Goal: Task Accomplishment & Management: Complete application form

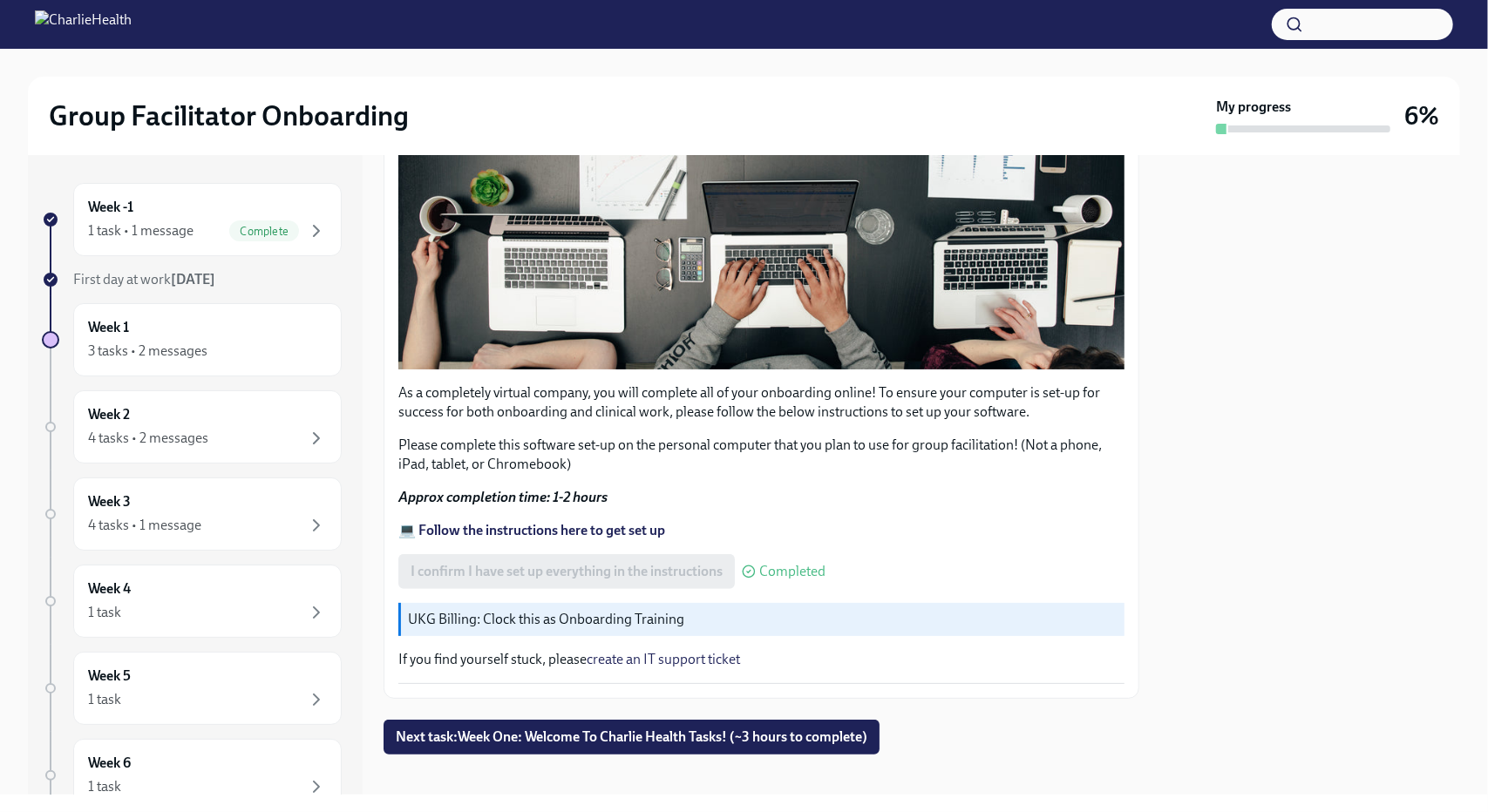
scroll to position [458, 0]
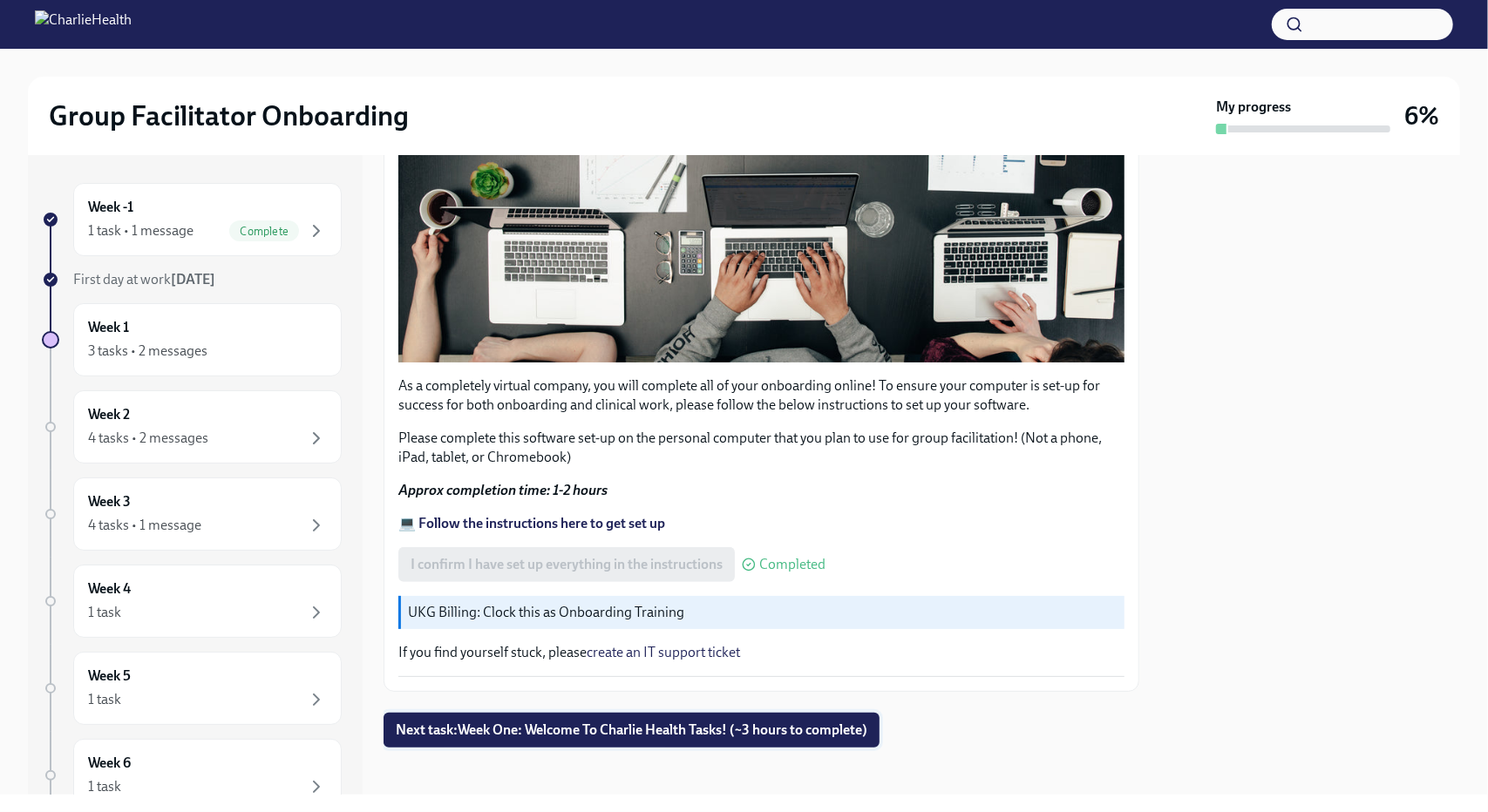
click at [670, 722] on span "Next task : Week One: Welcome To Charlie Health Tasks! (~3 hours to complete)" at bounding box center [632, 731] width 472 height 18
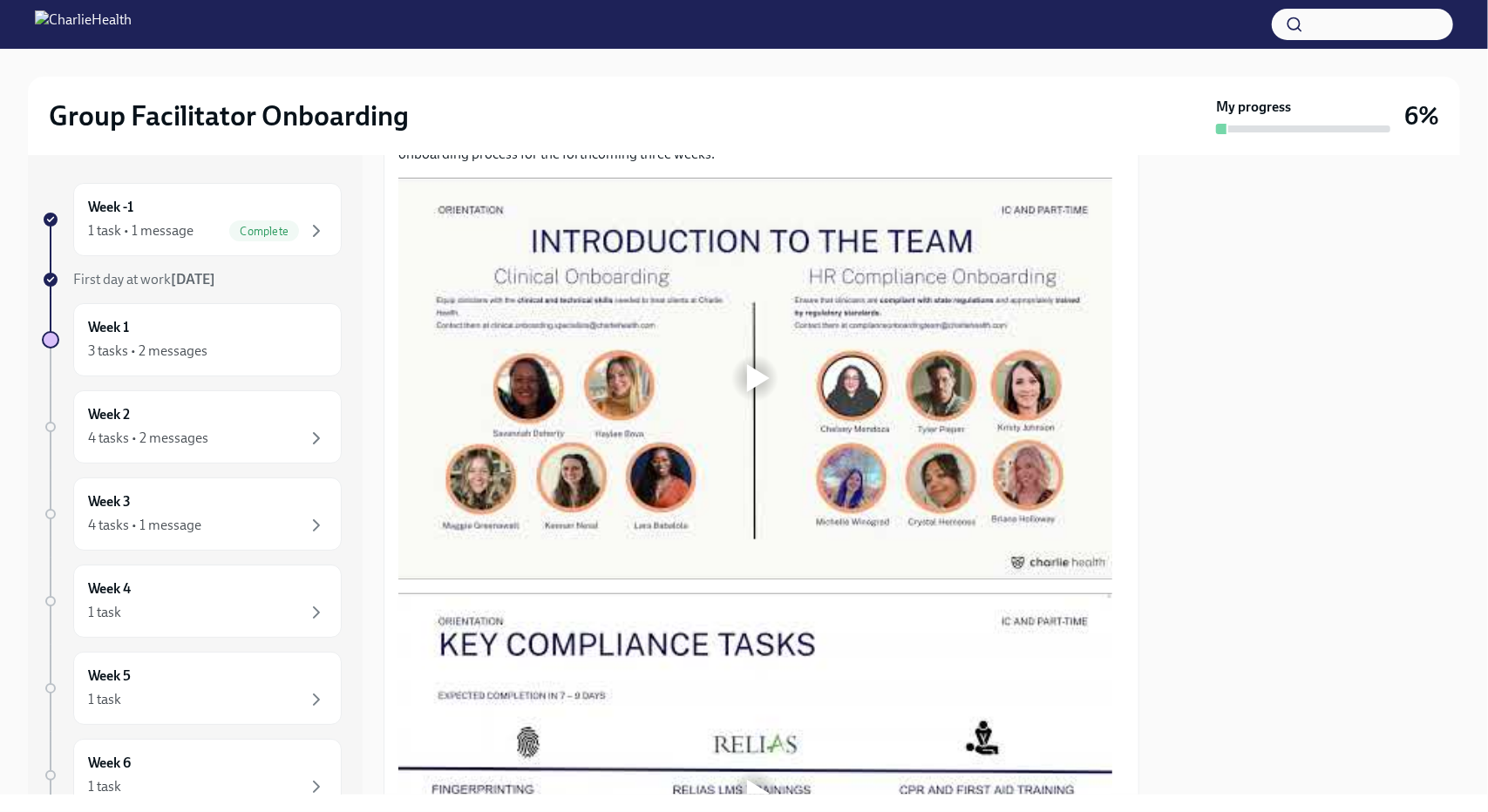
scroll to position [871, 0]
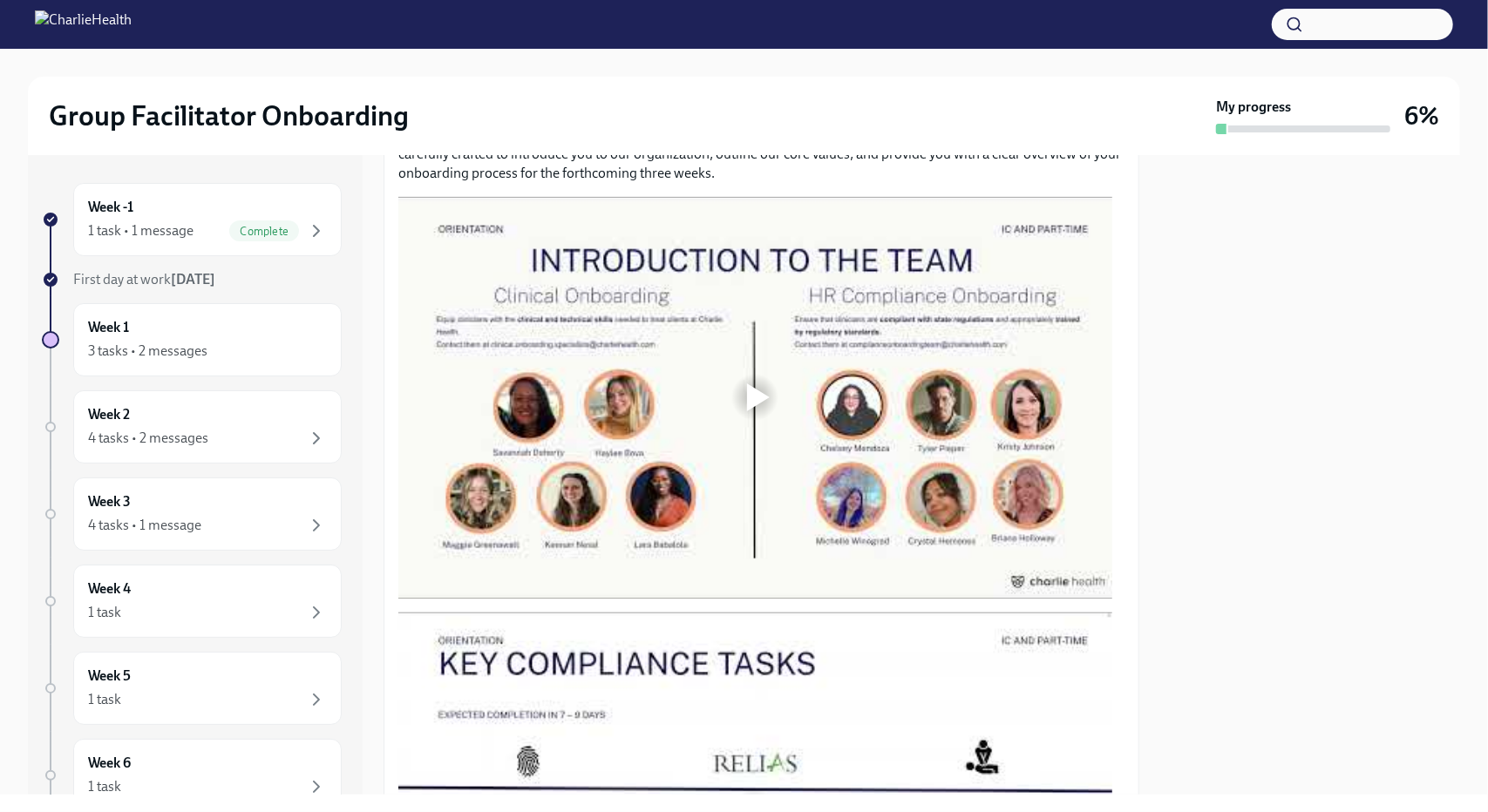
click at [748, 383] on div at bounding box center [758, 397] width 23 height 28
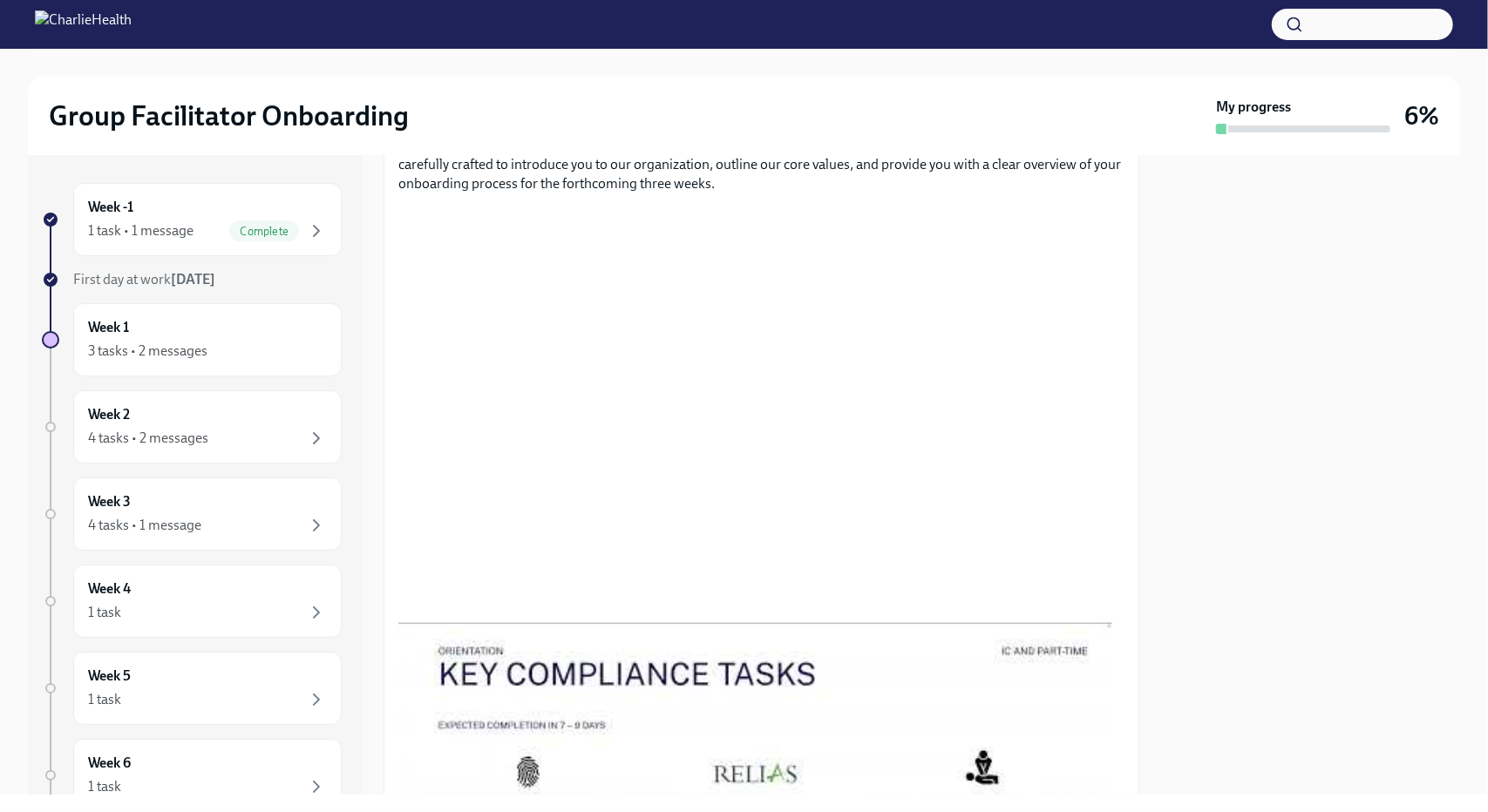
scroll to position [872, 0]
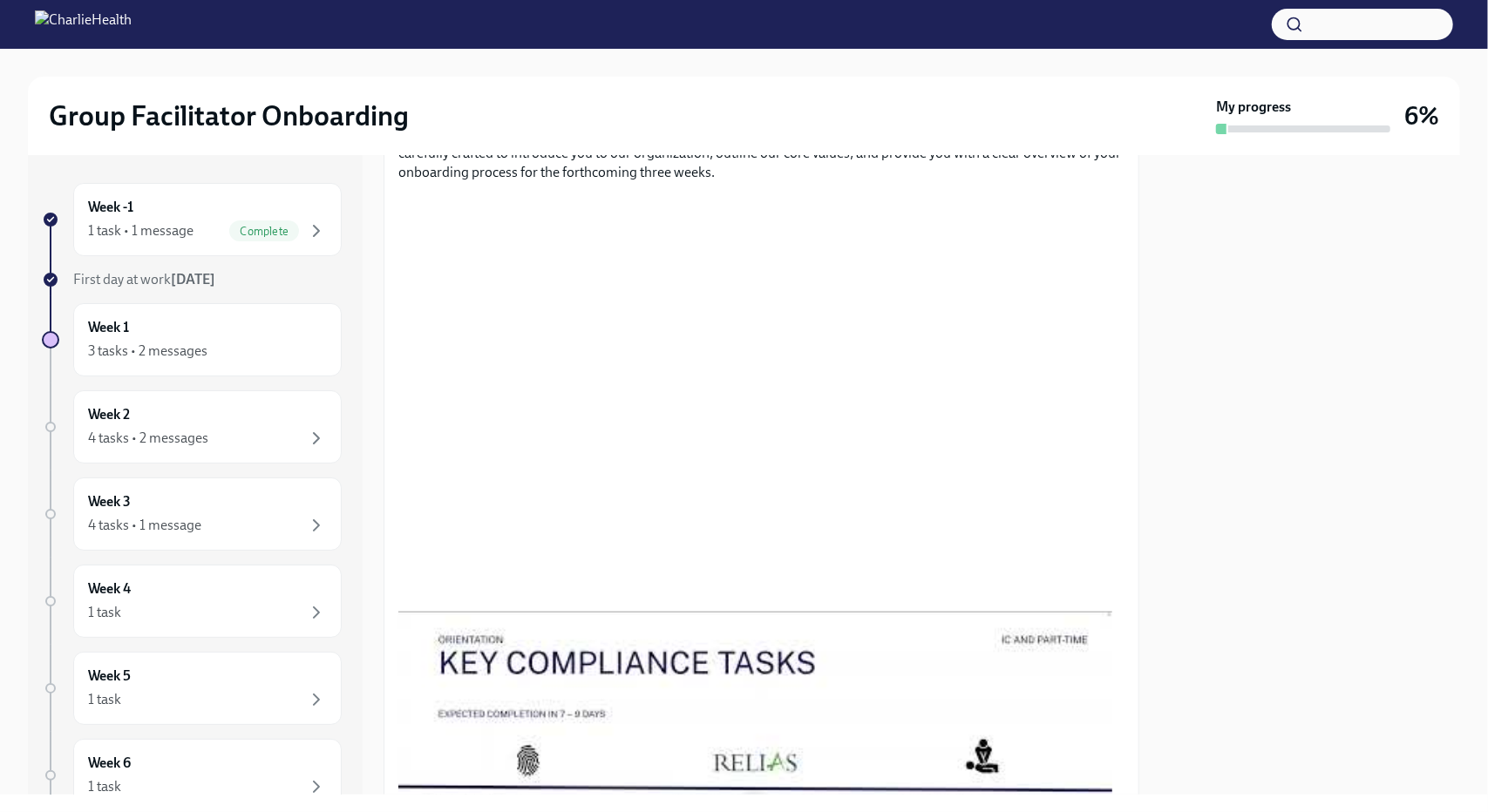
click at [1280, 250] on div at bounding box center [1310, 475] width 300 height 640
click at [1248, 249] on div at bounding box center [1310, 475] width 300 height 640
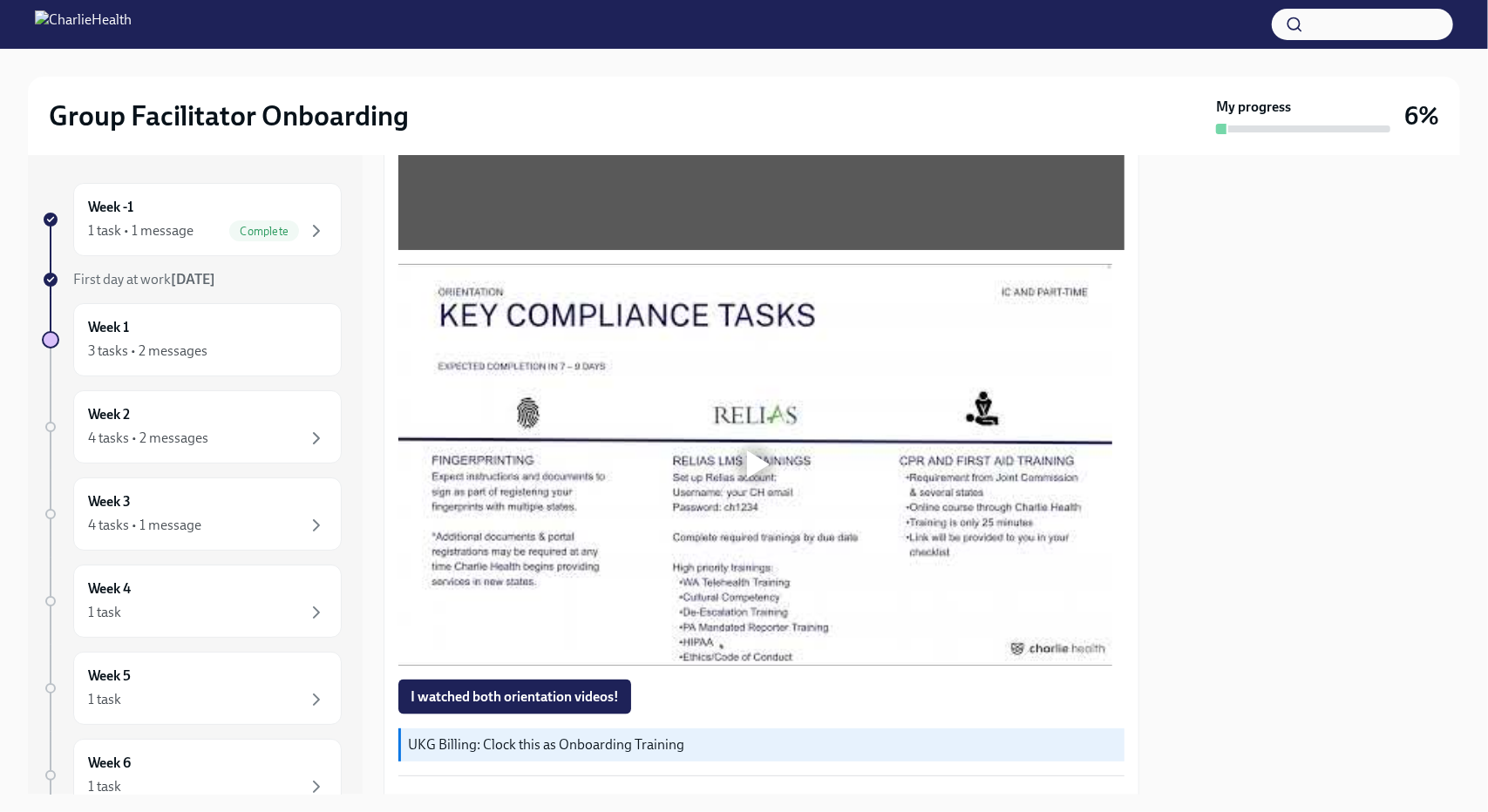
scroll to position [1221, 0]
click at [791, 442] on div at bounding box center [755, 464] width 714 height 402
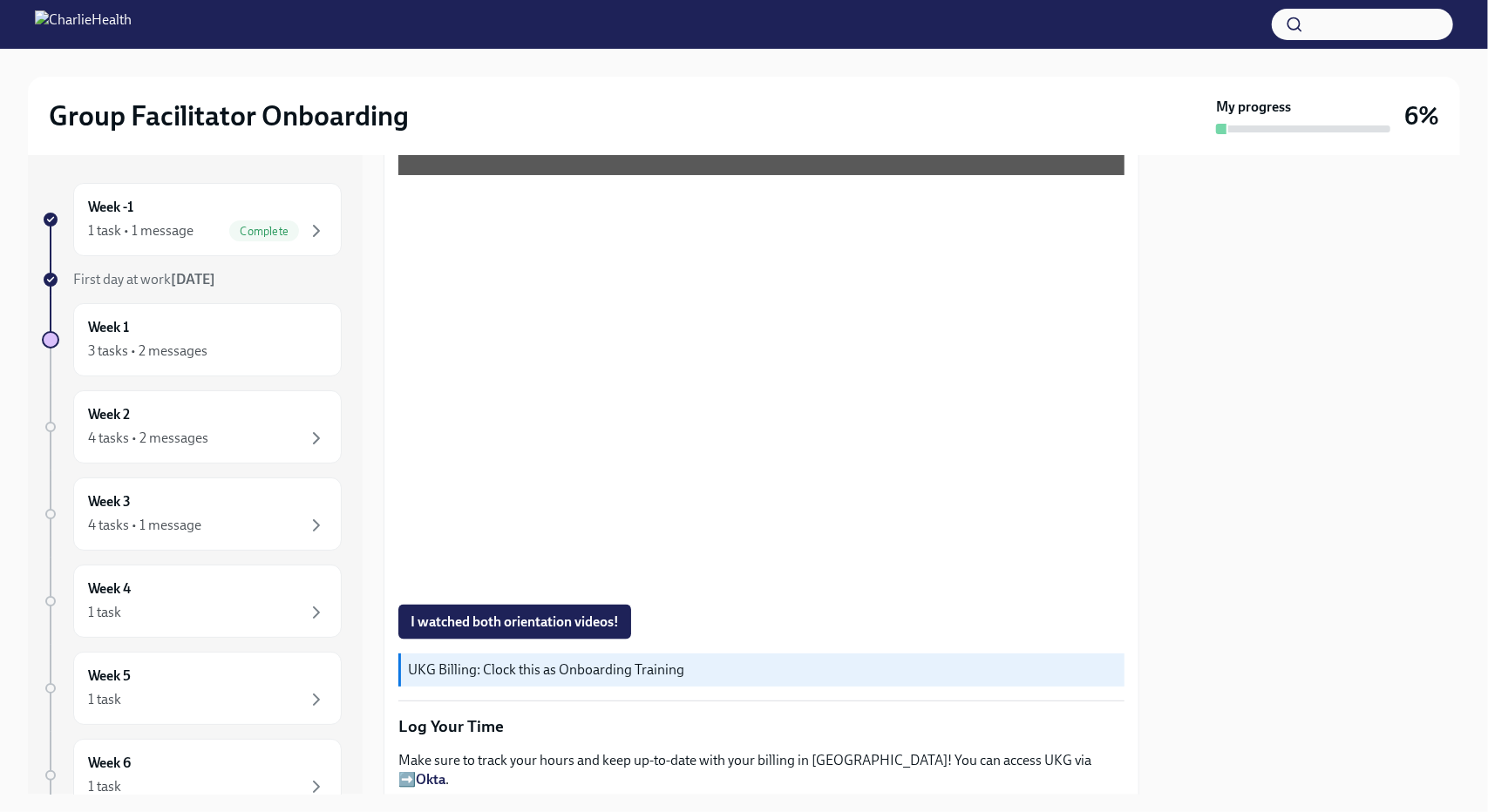
scroll to position [1395, 0]
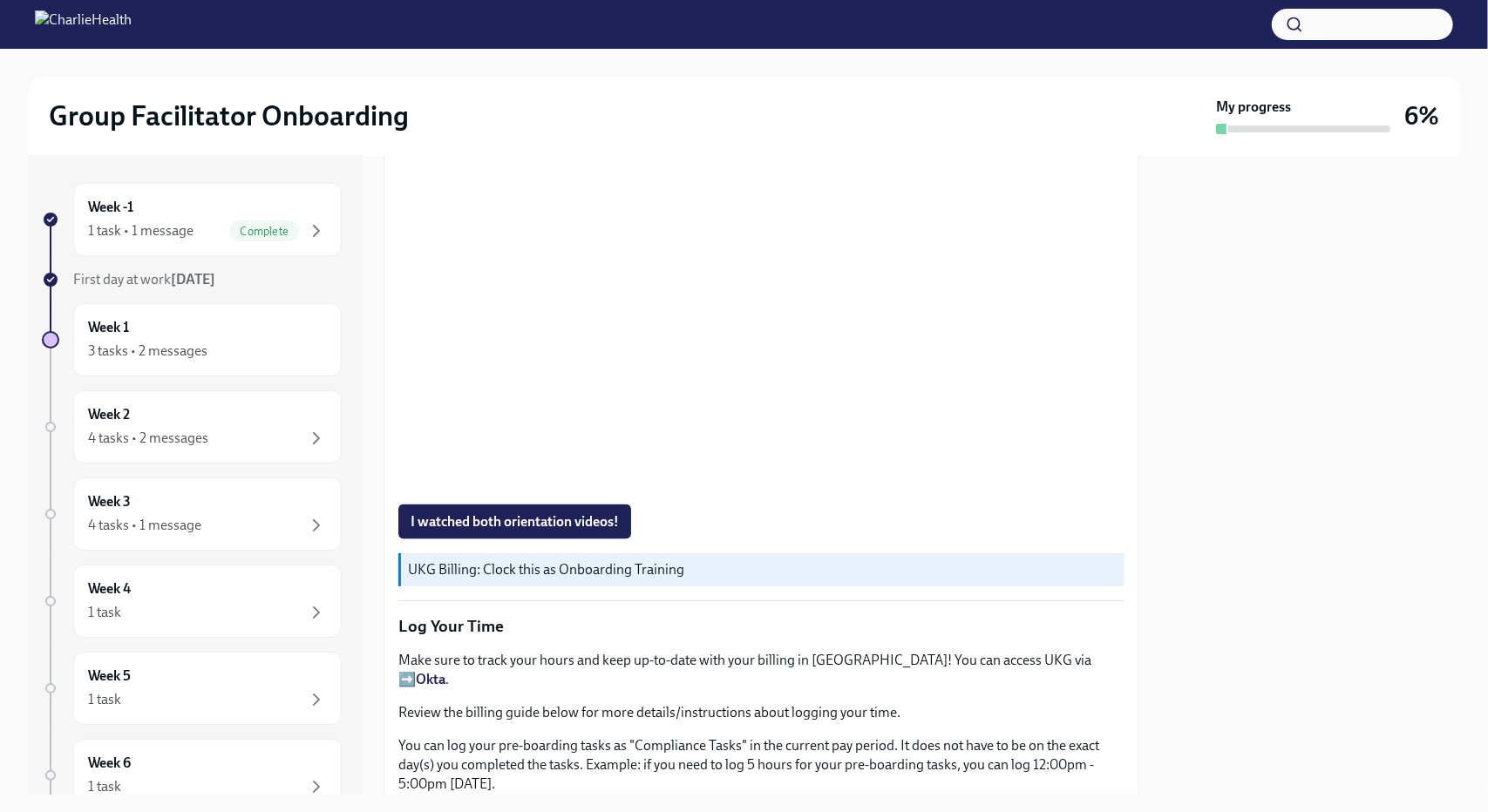
drag, startPoint x: 468, startPoint y: 519, endPoint x: 441, endPoint y: 519, distance: 27.0
click at [451, 517] on span "I watched both orientation videos!" at bounding box center [515, 522] width 208 height 18
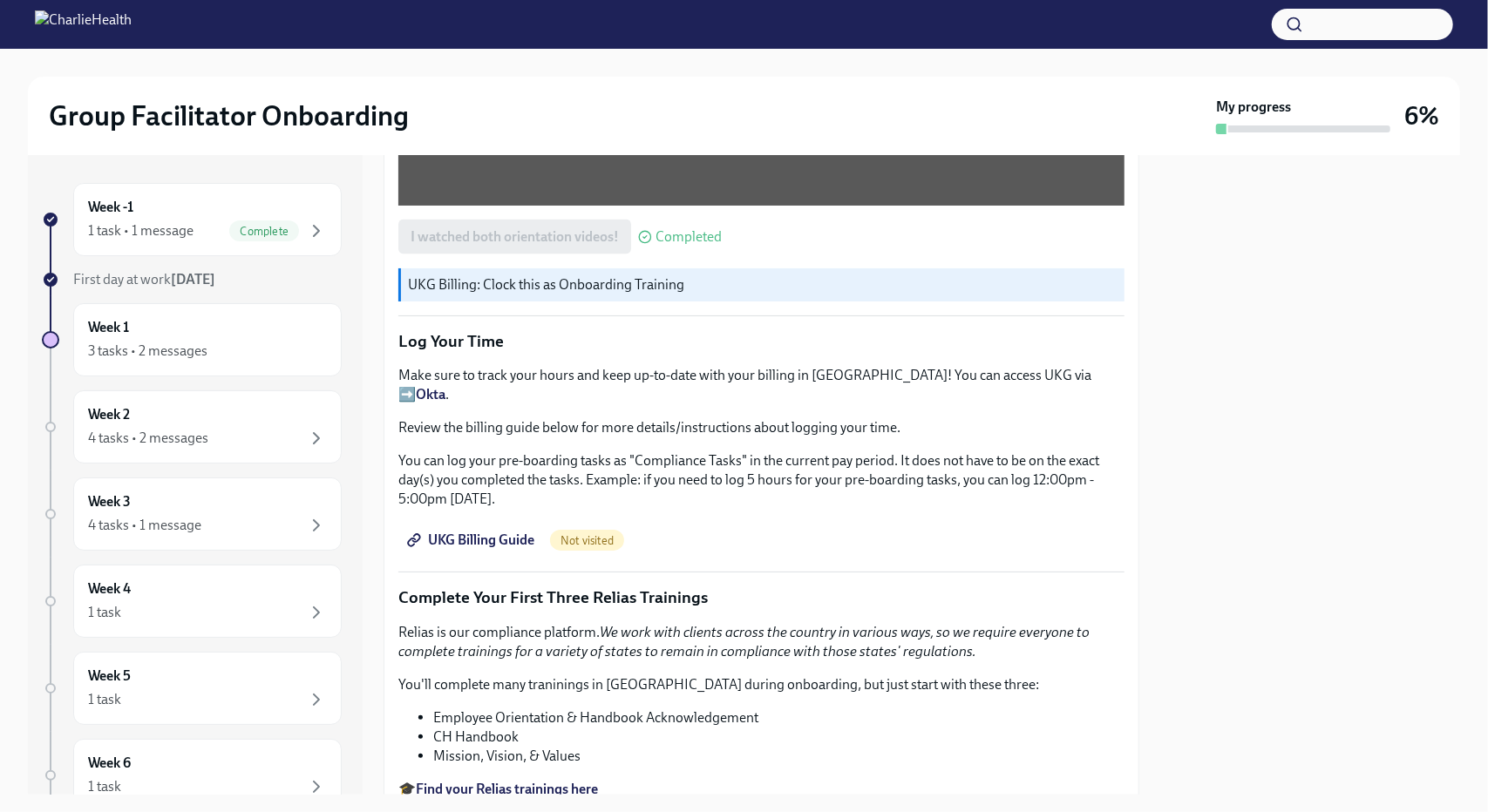
scroll to position [1657, 0]
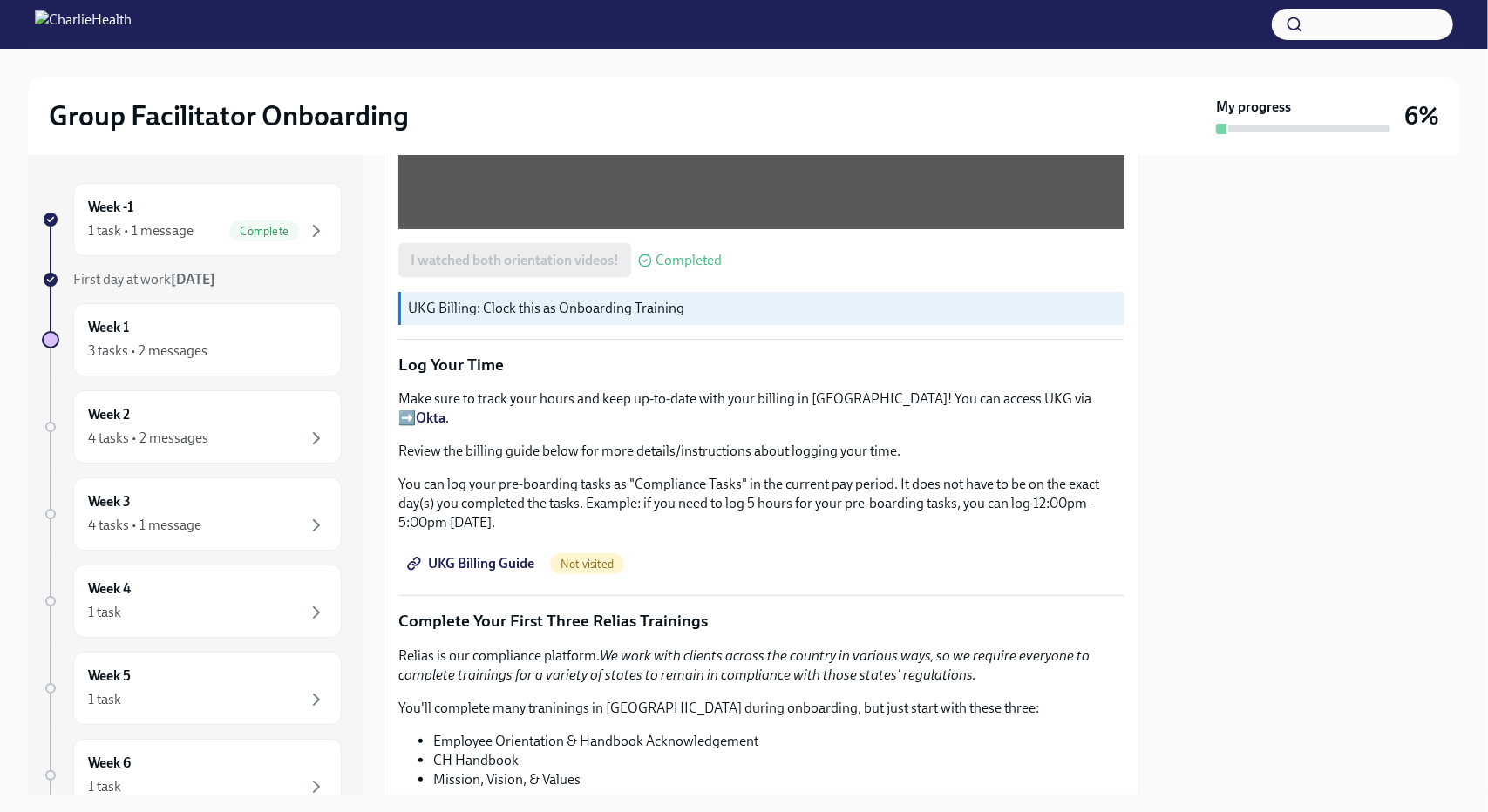
click at [502, 556] on span "UKG Billing Guide" at bounding box center [473, 564] width 124 height 18
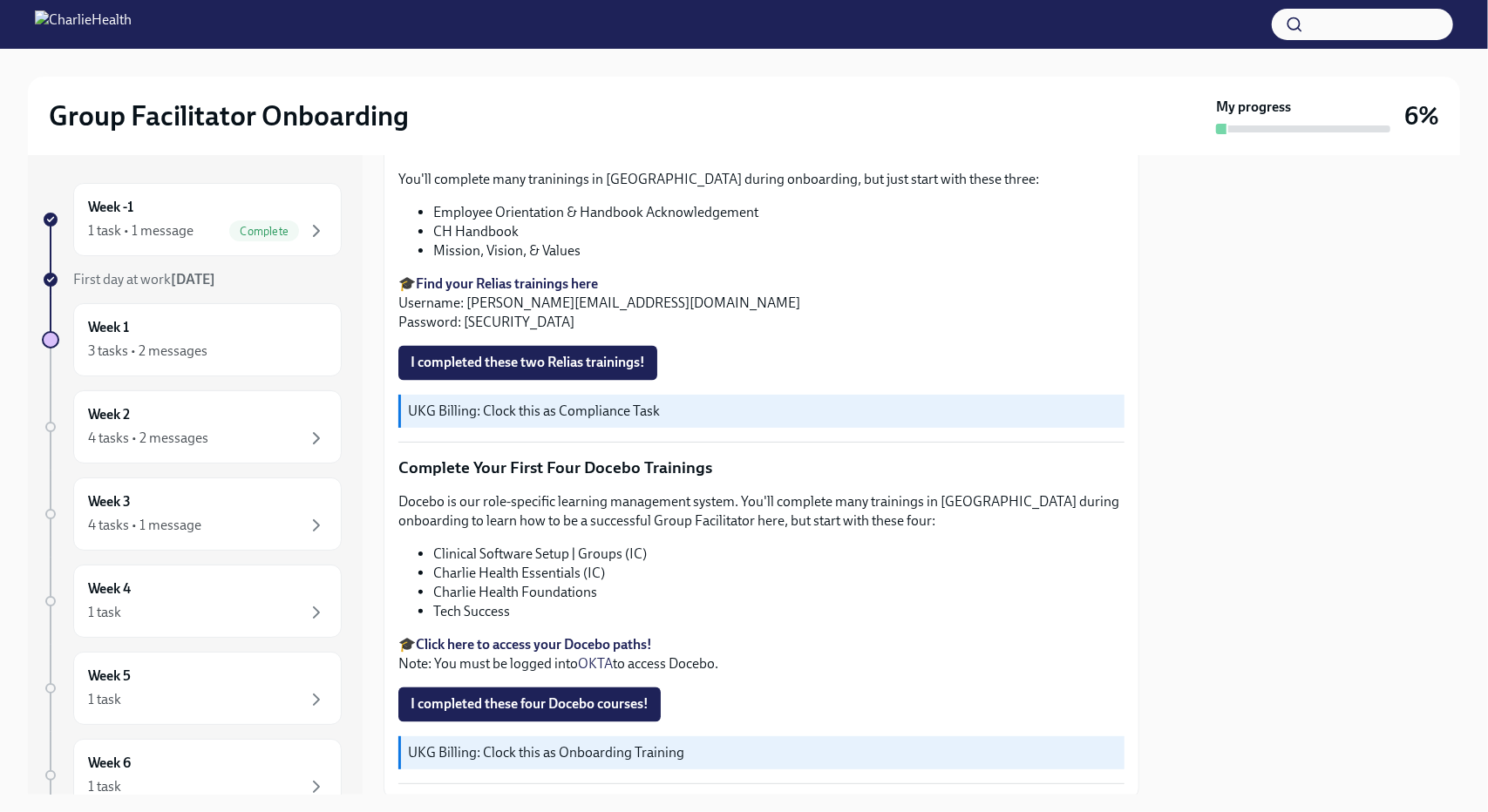
scroll to position [2092, 0]
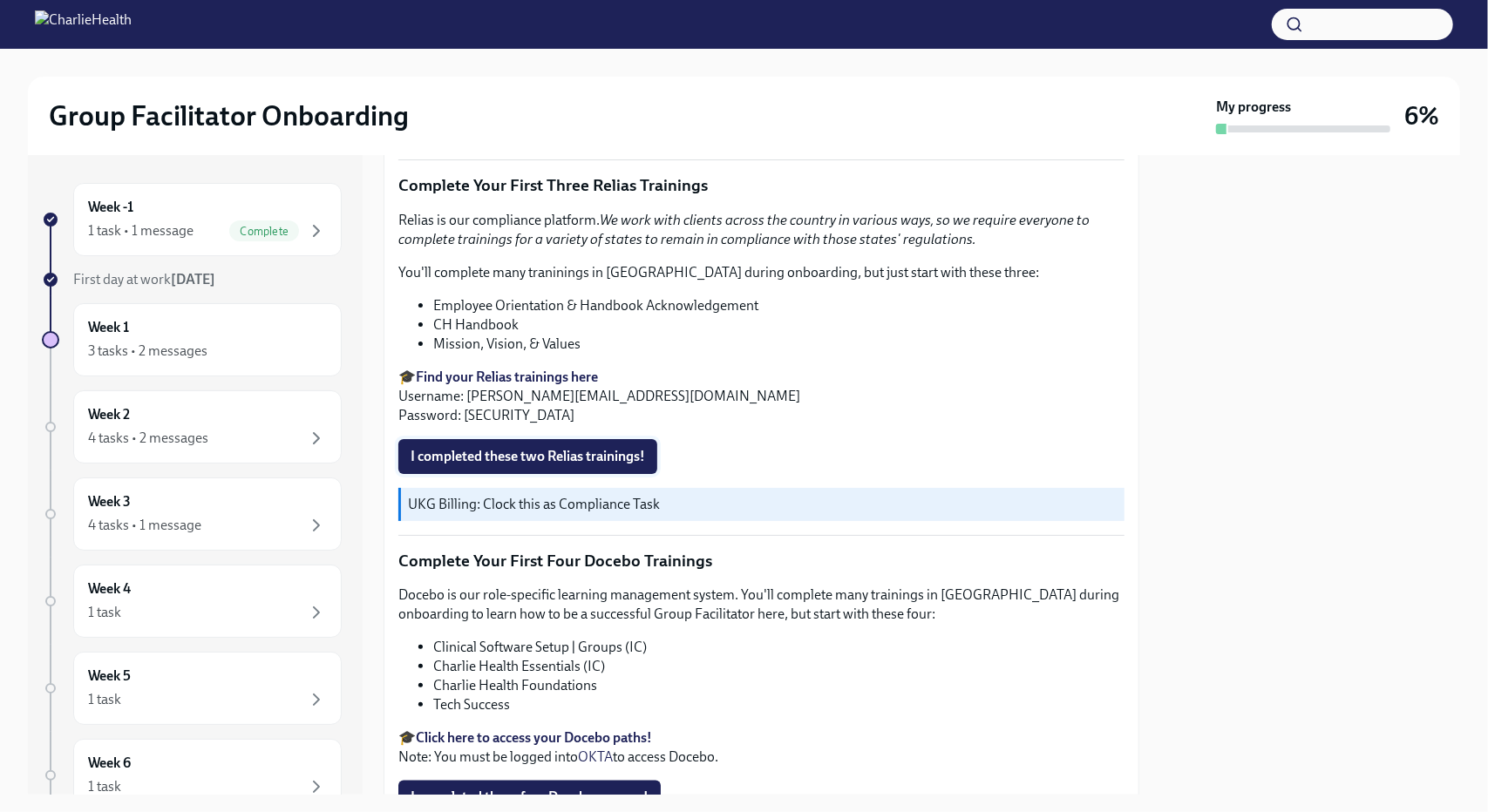
click at [550, 448] on span "I completed these two Relias trainings!" at bounding box center [528, 457] width 235 height 18
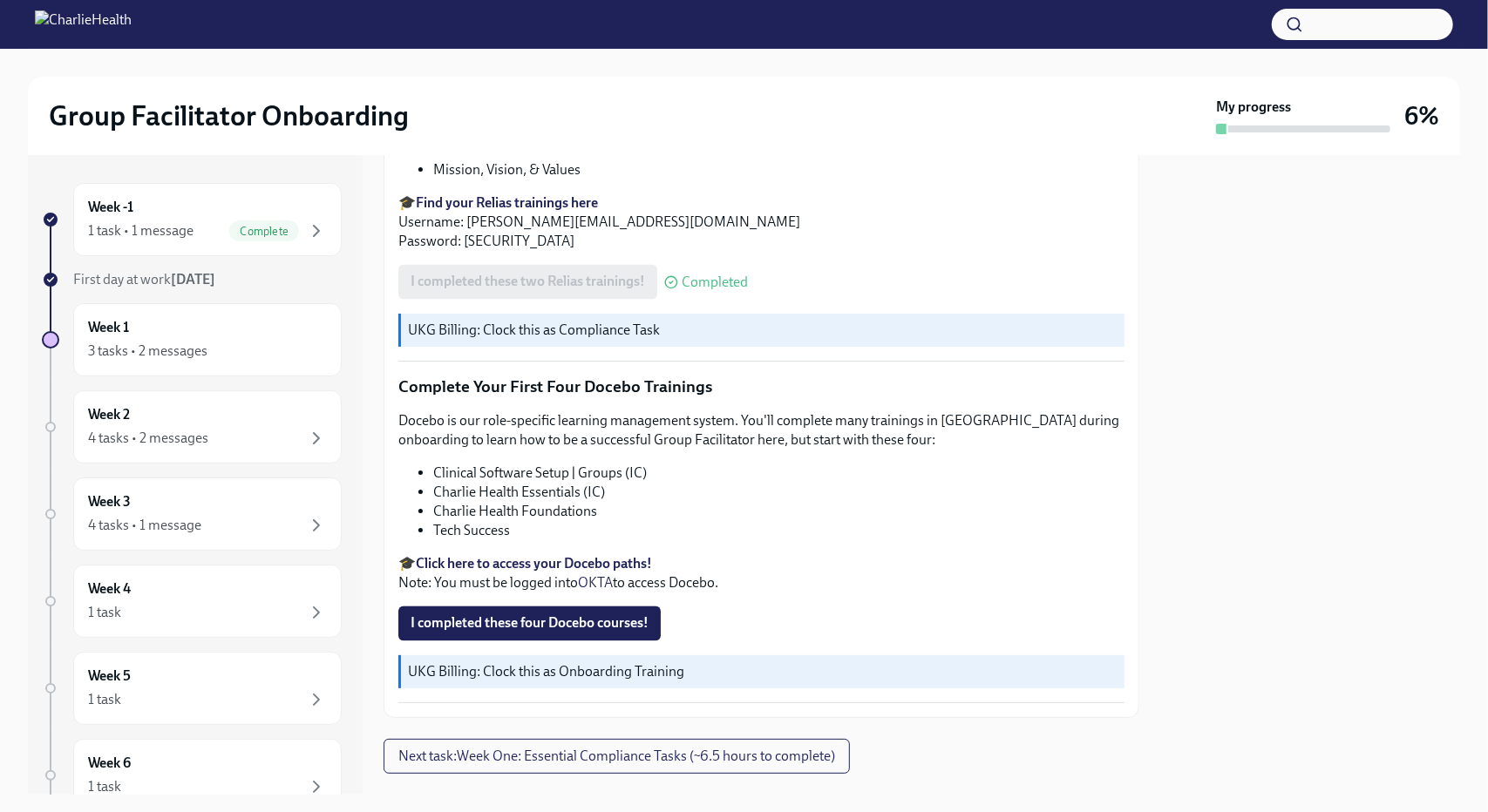
scroll to position [2274, 0]
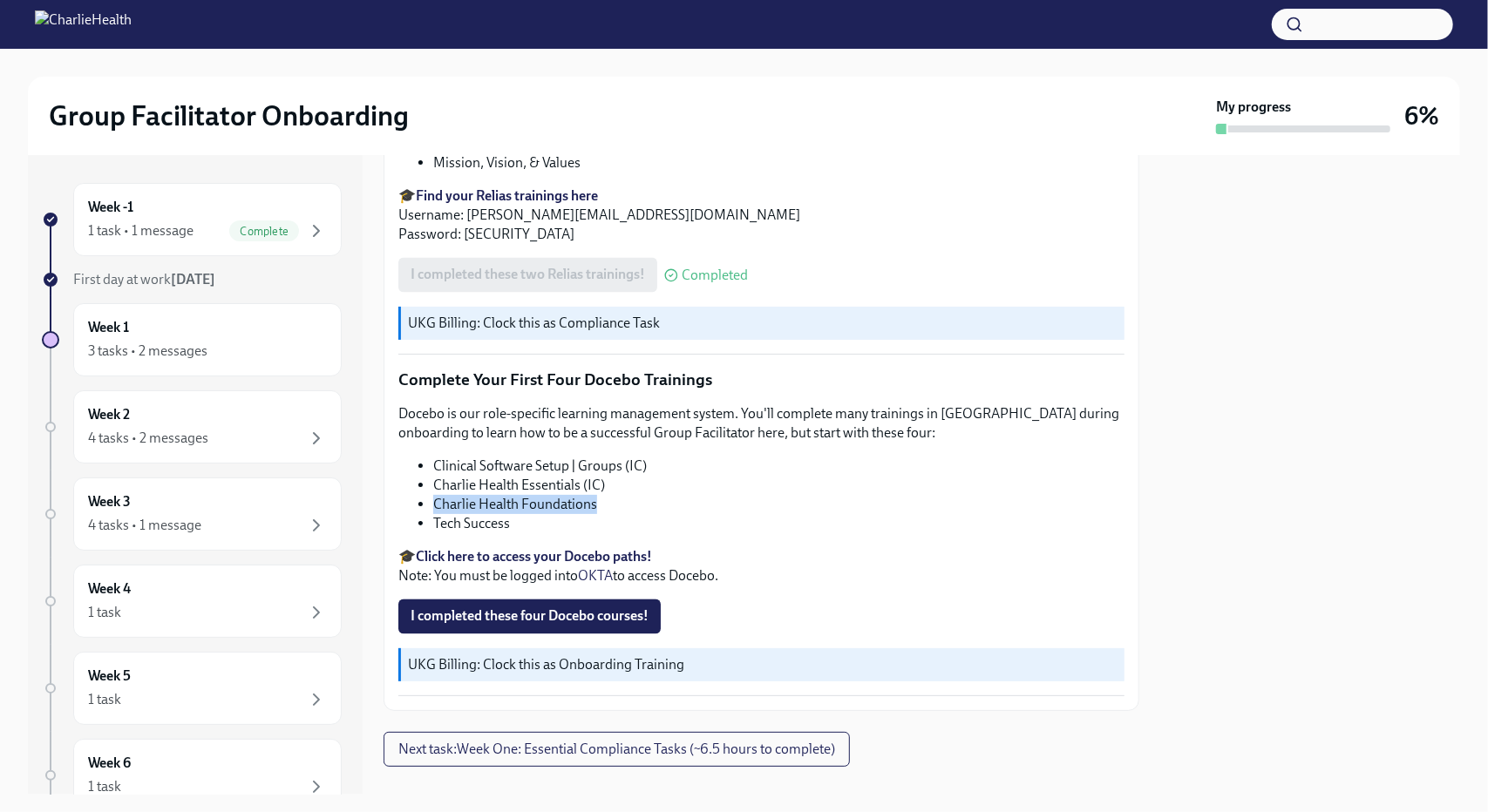
drag, startPoint x: 599, startPoint y: 475, endPoint x: 440, endPoint y: 481, distance: 159.1
click at [429, 479] on ul "Clinical Software Setup | Groups (IC) Charlie Health Essentials (IC) Charlie He…" at bounding box center [761, 494] width 726 height 76
